Goal: Information Seeking & Learning: Learn about a topic

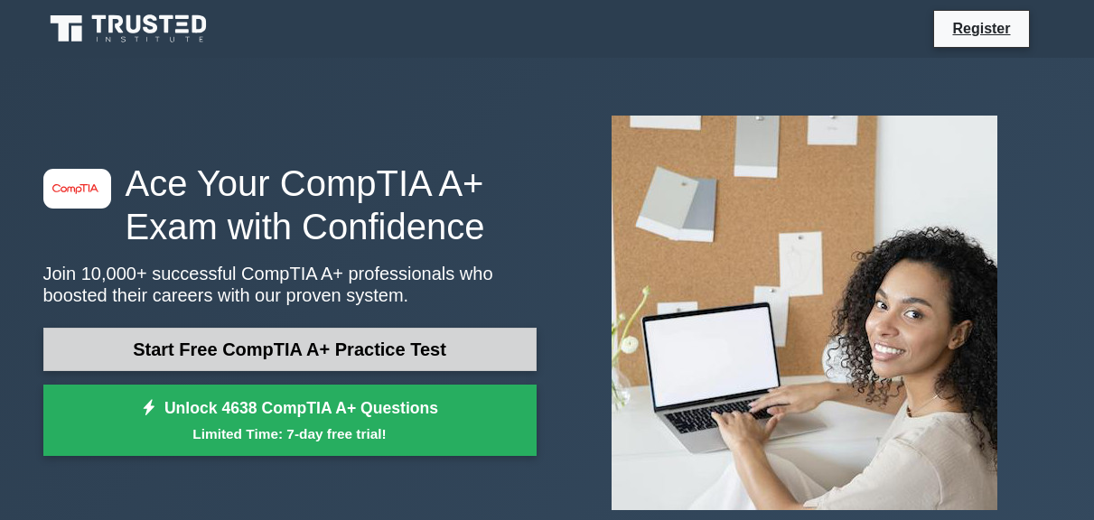
click at [204, 344] on link "Start Free CompTIA A+ Practice Test" at bounding box center [289, 349] width 493 height 43
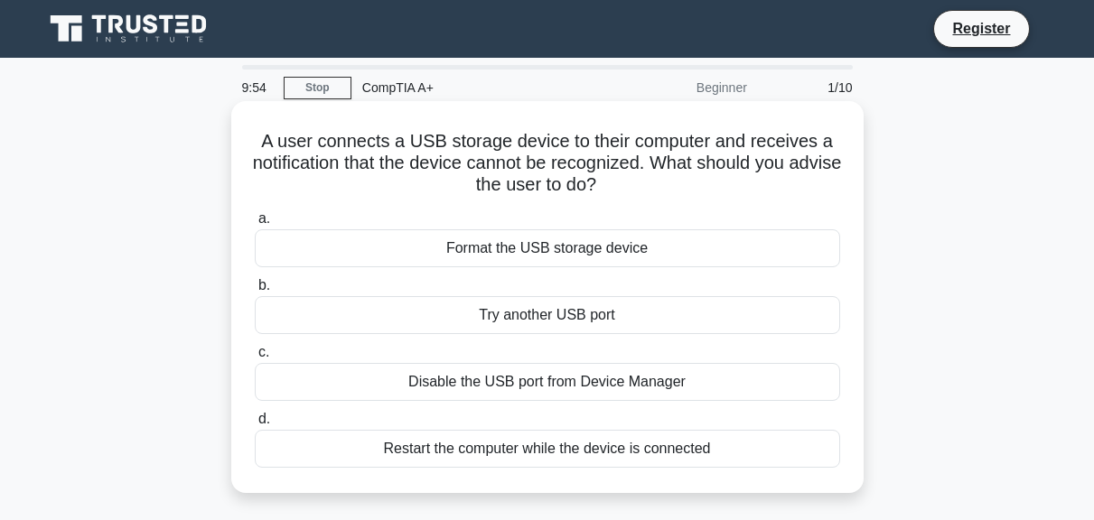
click at [526, 257] on div "Format the USB storage device" at bounding box center [547, 248] width 585 height 38
click at [255, 225] on input "a. Format the USB storage device" at bounding box center [255, 219] width 0 height 12
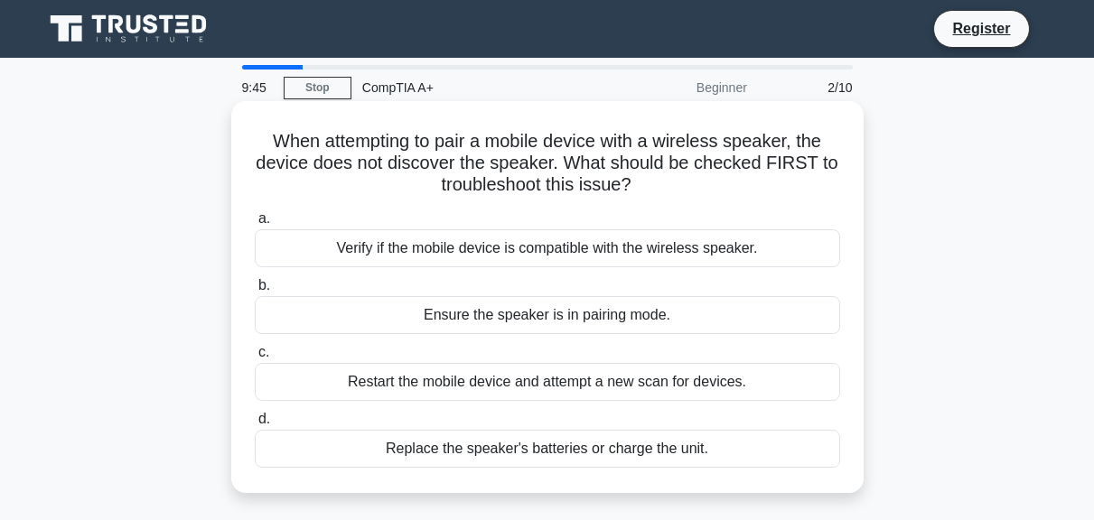
click at [377, 245] on div "Verify if the mobile device is compatible with the wireless speaker." at bounding box center [547, 248] width 585 height 38
click at [255, 225] on input "a. Verify if the mobile device is compatible with the wireless speaker." at bounding box center [255, 219] width 0 height 12
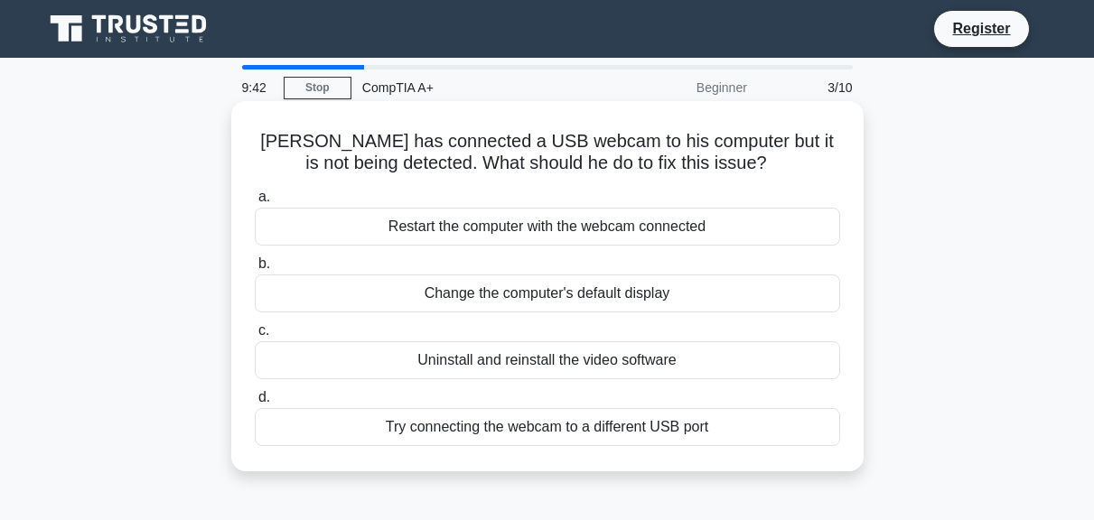
click at [483, 371] on div "Uninstall and reinstall the video software" at bounding box center [547, 360] width 585 height 38
click at [255, 337] on input "c. Uninstall and reinstall the video software" at bounding box center [255, 331] width 0 height 12
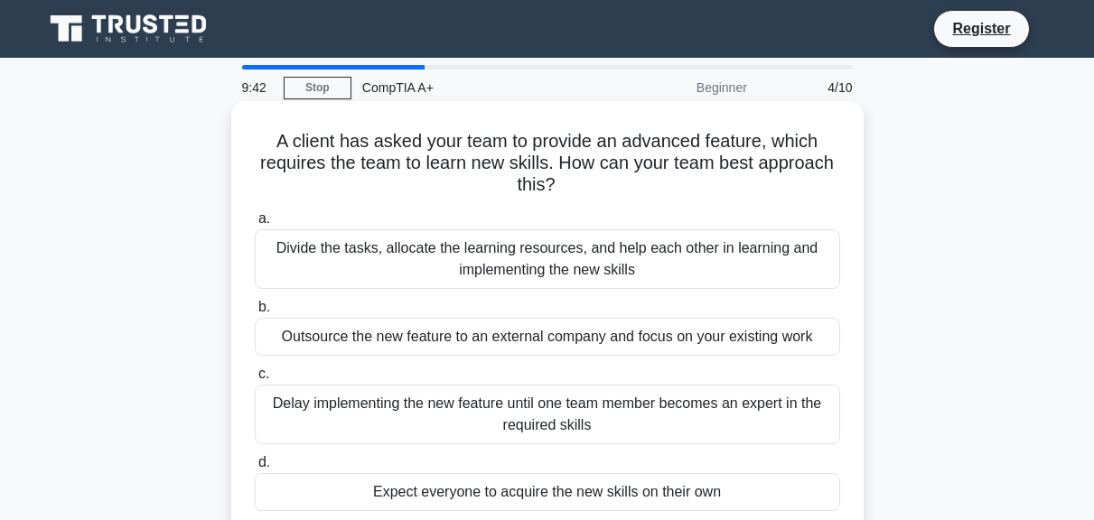
click at [452, 271] on div "Divide the tasks, allocate the learning resources, and help each other in learn…" at bounding box center [547, 259] width 585 height 60
click at [255, 225] on input "a. Divide the tasks, allocate the learning resources, and help each other in le…" at bounding box center [255, 219] width 0 height 12
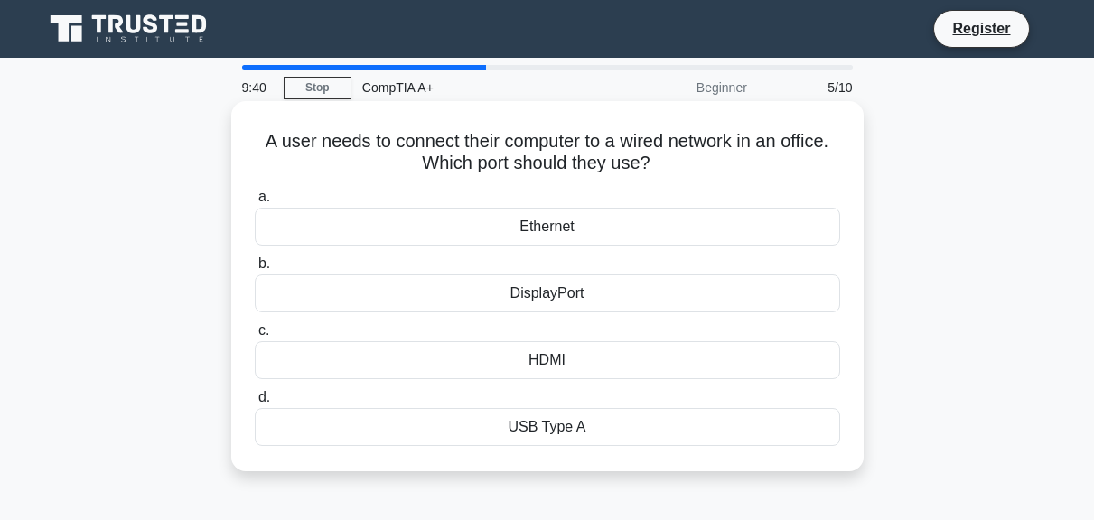
click at [494, 367] on div "HDMI" at bounding box center [547, 360] width 585 height 38
click at [255, 337] on input "c. HDMI" at bounding box center [255, 331] width 0 height 12
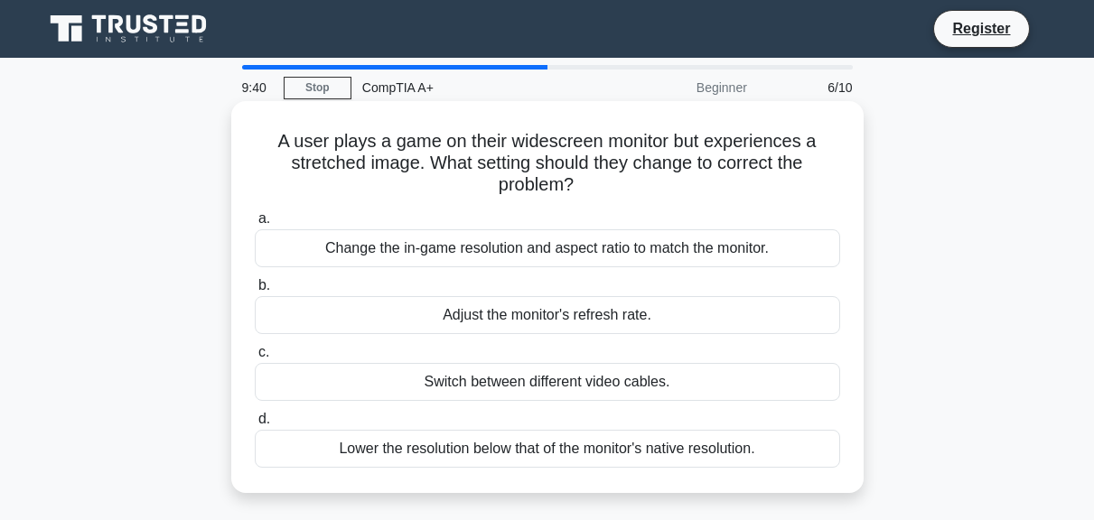
click at [465, 250] on div "Change the in-game resolution and aspect ratio to match the monitor." at bounding box center [547, 248] width 585 height 38
click at [255, 225] on input "a. Change the in-game resolution and aspect ratio to match the monitor." at bounding box center [255, 219] width 0 height 12
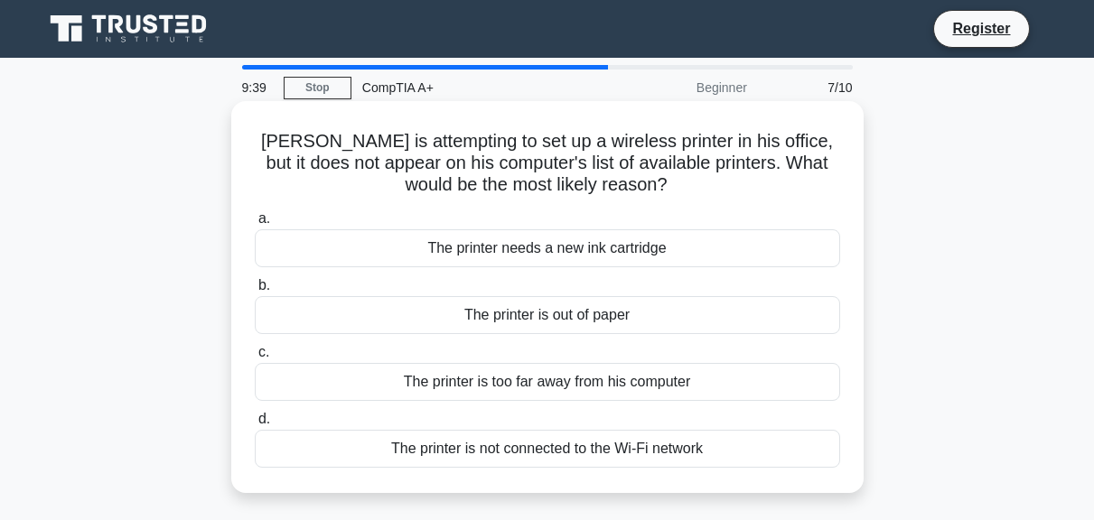
click at [502, 317] on div "The printer is out of paper" at bounding box center [547, 315] width 585 height 38
click at [255, 292] on input "b. The printer is out of paper" at bounding box center [255, 286] width 0 height 12
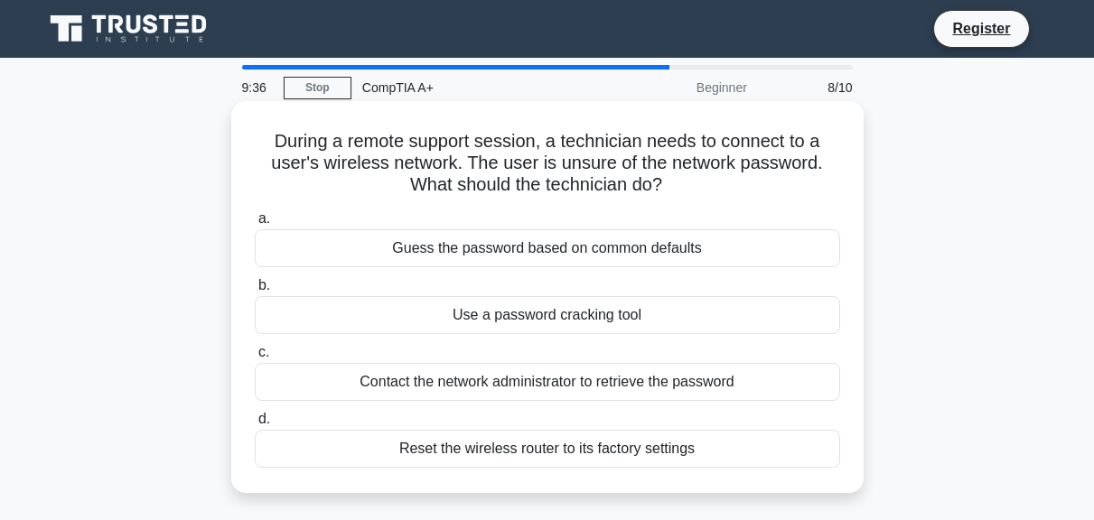
click at [507, 322] on div "Use a password cracking tool" at bounding box center [547, 315] width 585 height 38
click at [255, 292] on input "b. Use a password cracking tool" at bounding box center [255, 286] width 0 height 12
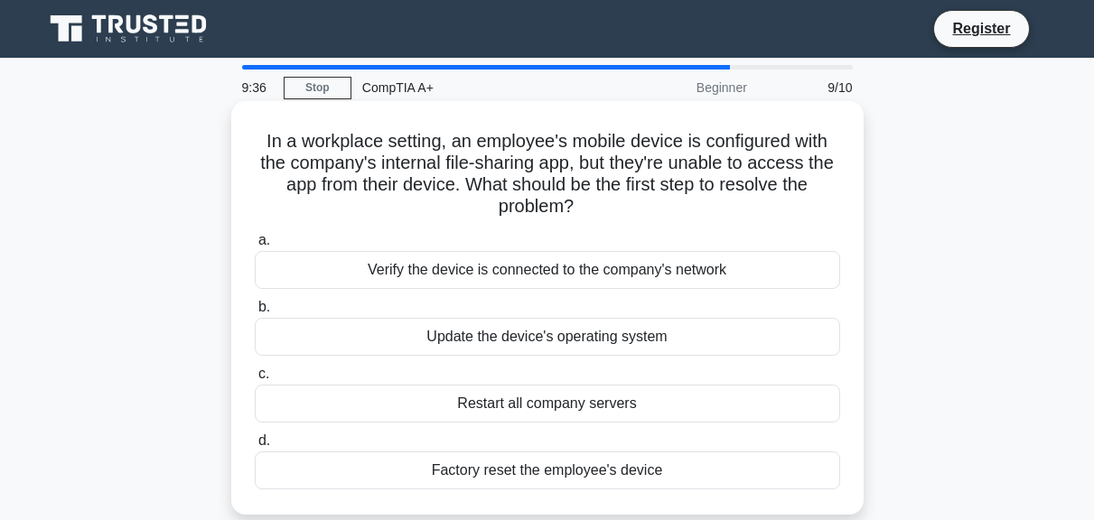
click at [505, 344] on div "Update the device's operating system" at bounding box center [547, 337] width 585 height 38
click at [255, 313] on input "b. Update the device's operating system" at bounding box center [255, 308] width 0 height 12
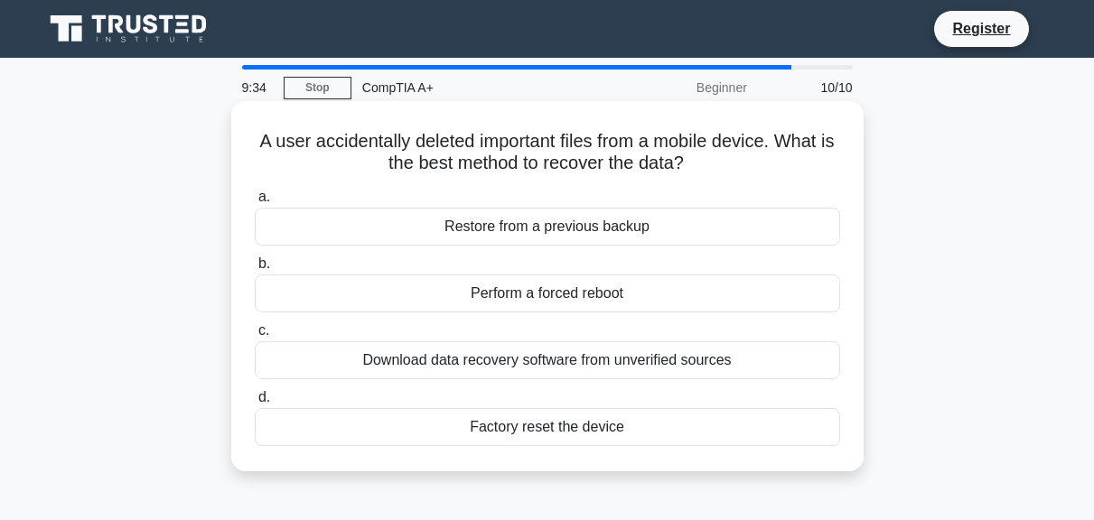
click at [505, 225] on div "Restore from a previous backup" at bounding box center [547, 227] width 585 height 38
click at [255, 203] on input "a. Restore from a previous backup" at bounding box center [255, 197] width 0 height 12
